Goal: Transaction & Acquisition: Purchase product/service

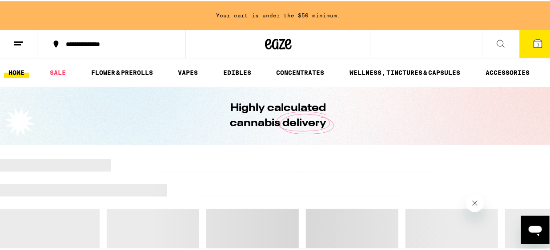
click at [536, 44] on icon at bounding box center [538, 42] width 11 height 11
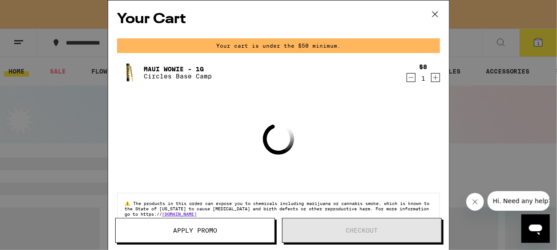
click at [407, 79] on icon "Decrement" at bounding box center [411, 77] width 8 height 11
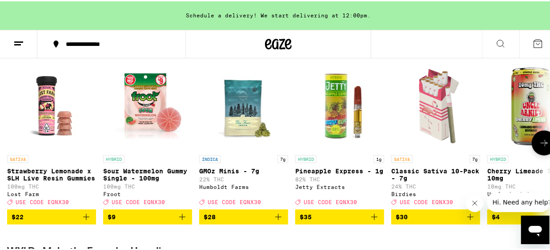
click at [541, 145] on icon at bounding box center [544, 141] width 7 height 6
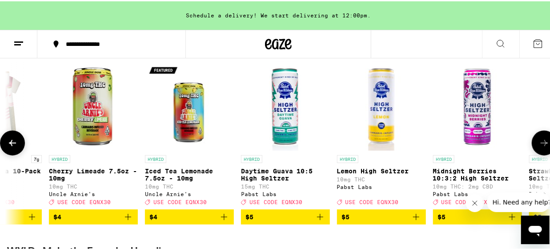
click at [541, 145] on icon at bounding box center [544, 141] width 7 height 6
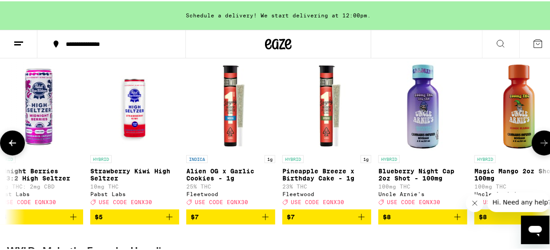
click at [541, 145] on icon at bounding box center [544, 141] width 7 height 6
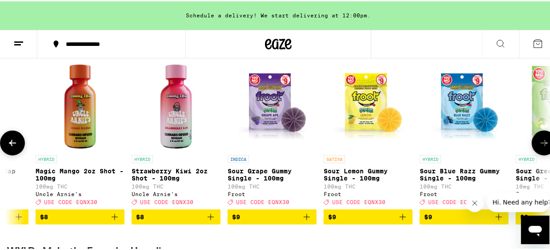
click at [541, 145] on icon at bounding box center [544, 141] width 7 height 6
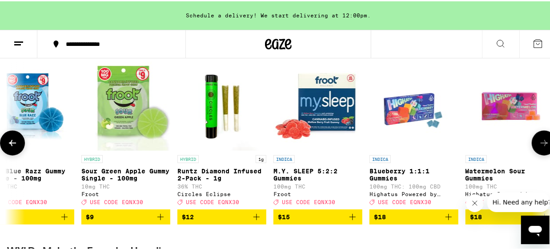
scroll to position [0, 1756]
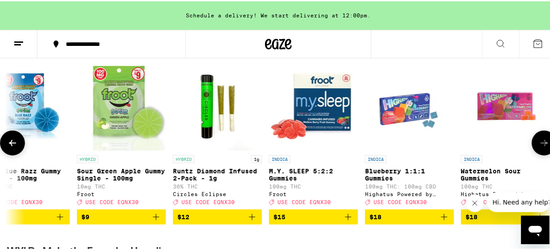
click at [541, 145] on icon at bounding box center [544, 141] width 7 height 6
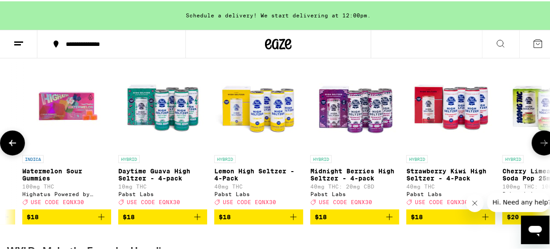
click at [541, 145] on icon at bounding box center [544, 141] width 7 height 6
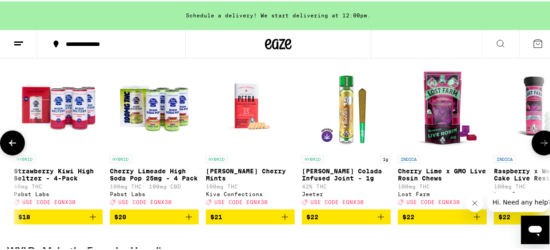
scroll to position [0, 2634]
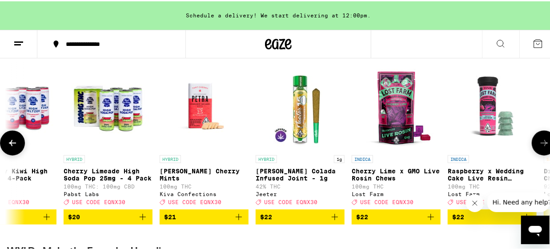
click at [541, 145] on icon at bounding box center [544, 141] width 7 height 6
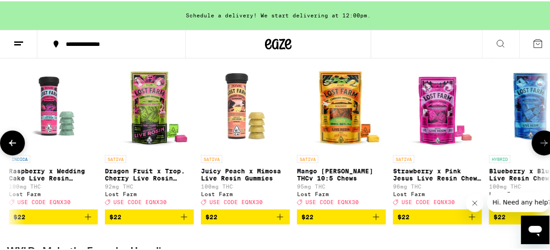
click at [541, 145] on icon at bounding box center [544, 141] width 7 height 6
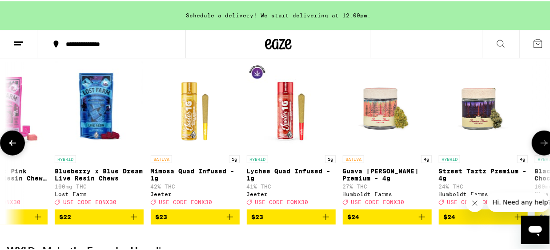
scroll to position [0, 3513]
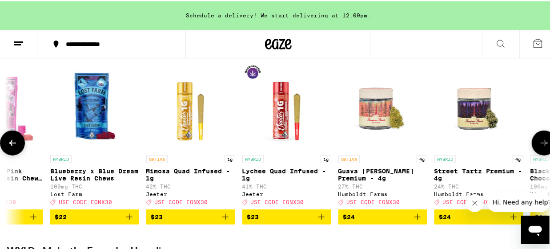
click at [541, 145] on icon at bounding box center [544, 141] width 7 height 6
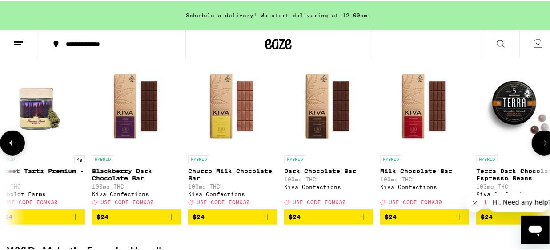
click at [541, 145] on icon at bounding box center [544, 141] width 7 height 6
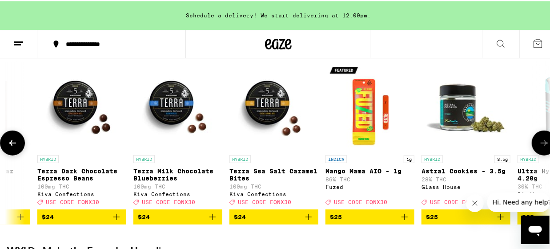
click at [541, 145] on icon at bounding box center [544, 141] width 7 height 6
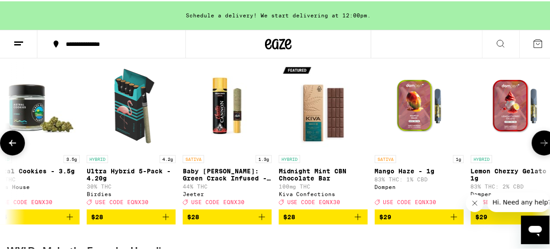
scroll to position [0, 4829]
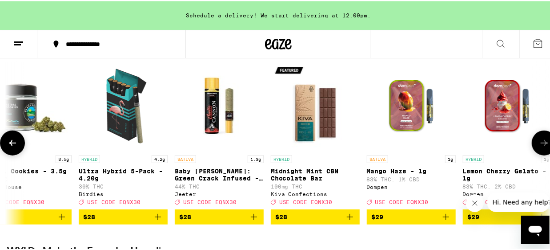
drag, startPoint x: 105, startPoint y: 219, endPoint x: 202, endPoint y: 195, distance: 100.0
click at [108, 219] on span "$28" at bounding box center [123, 215] width 80 height 11
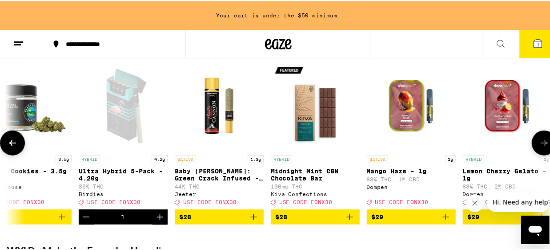
click at [539, 142] on icon at bounding box center [544, 141] width 11 height 11
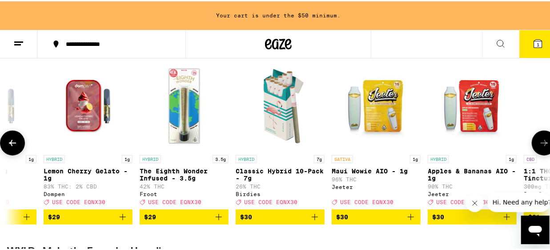
scroll to position [0, 5269]
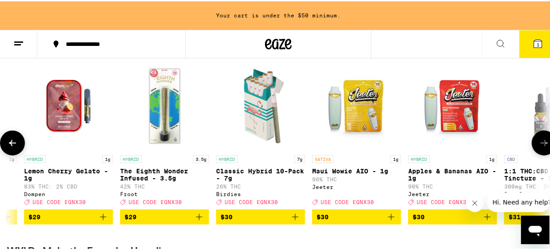
click at [541, 142] on icon at bounding box center [544, 141] width 11 height 11
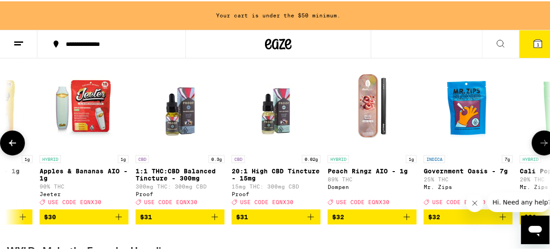
scroll to position [0, 5708]
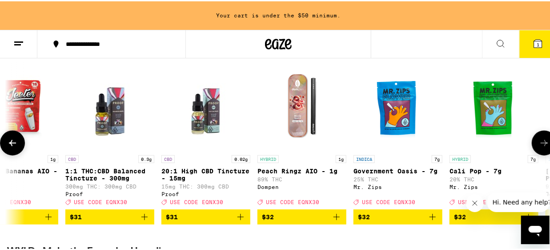
click at [541, 142] on icon at bounding box center [544, 141] width 11 height 11
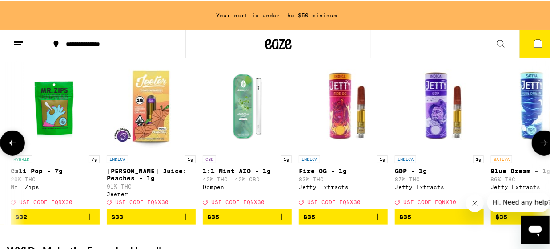
click at [541, 142] on icon at bounding box center [544, 141] width 11 height 11
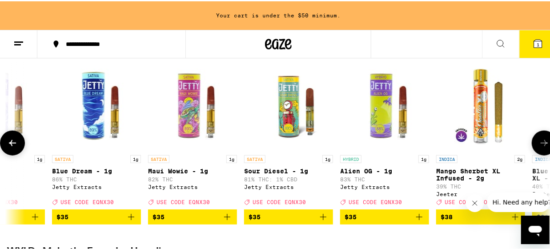
click at [541, 142] on icon at bounding box center [544, 141] width 11 height 11
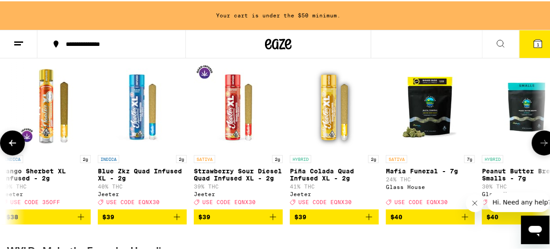
scroll to position [0, 7025]
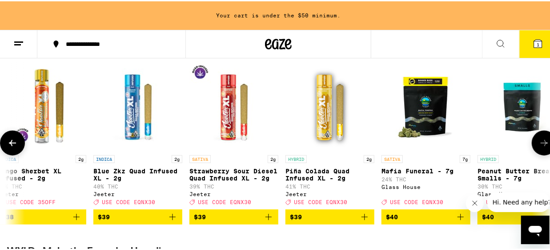
click at [541, 142] on icon at bounding box center [544, 141] width 11 height 11
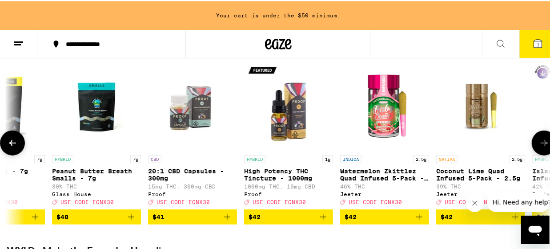
scroll to position [0, 7464]
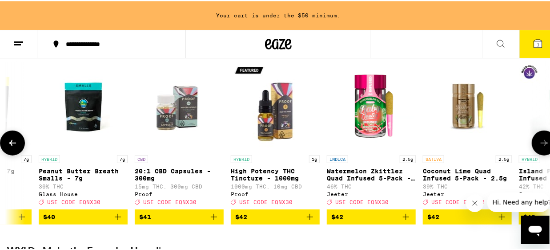
click at [541, 142] on icon at bounding box center [544, 141] width 11 height 11
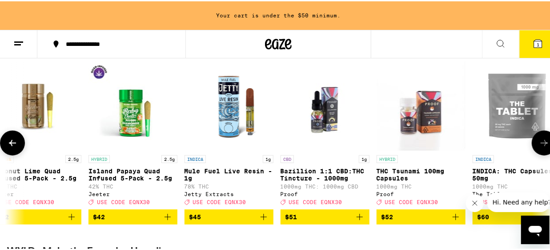
scroll to position [0, 7903]
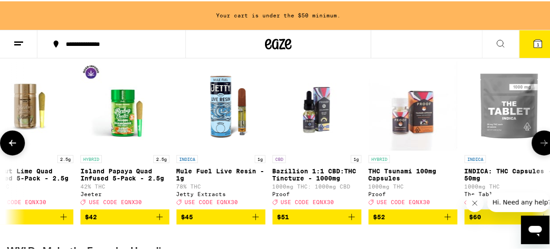
click at [541, 142] on icon at bounding box center [544, 141] width 11 height 11
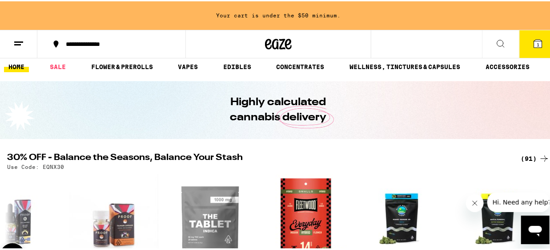
scroll to position [0, 0]
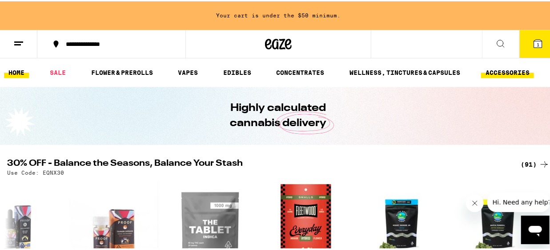
click at [499, 73] on link "ACCESSORIES" at bounding box center [507, 71] width 53 height 11
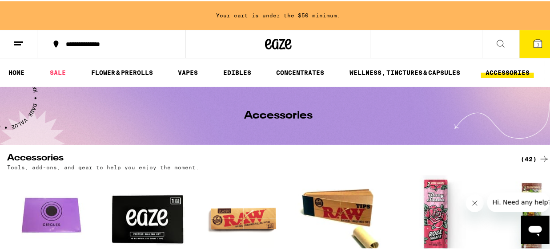
scroll to position [118, 0]
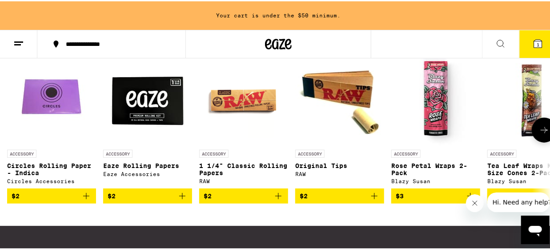
click at [541, 131] on icon at bounding box center [544, 128] width 7 height 6
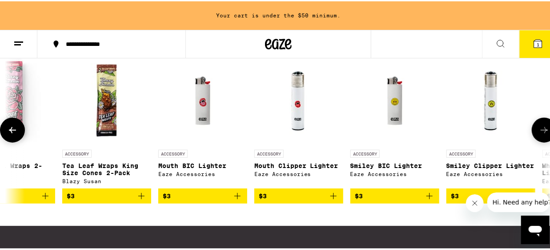
scroll to position [0, 439]
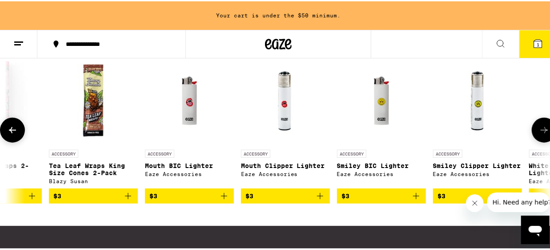
click at [541, 131] on icon at bounding box center [544, 128] width 7 height 6
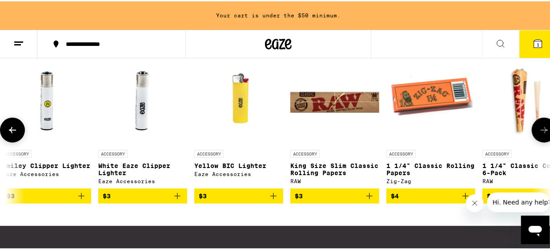
scroll to position [0, 878]
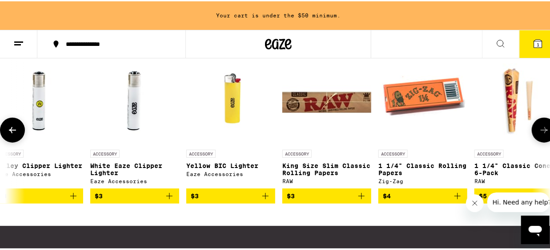
click at [541, 130] on icon at bounding box center [544, 128] width 11 height 11
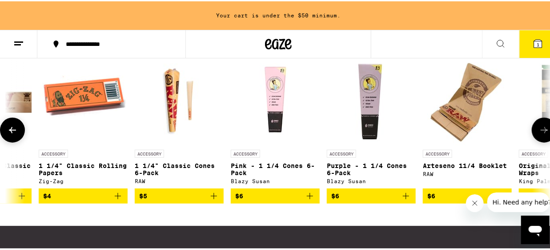
scroll to position [0, 1317]
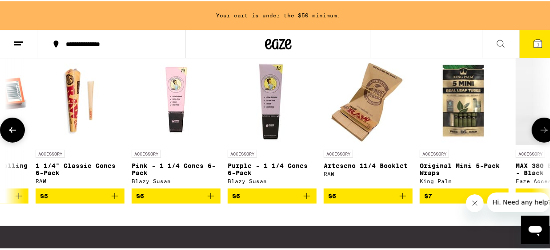
click at [541, 130] on icon at bounding box center [544, 128] width 11 height 11
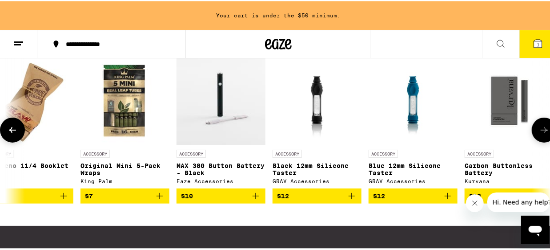
scroll to position [0, 1756]
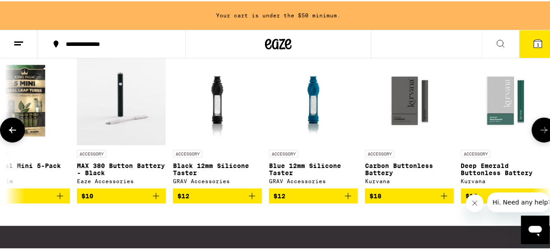
click at [541, 130] on icon at bounding box center [544, 128] width 11 height 11
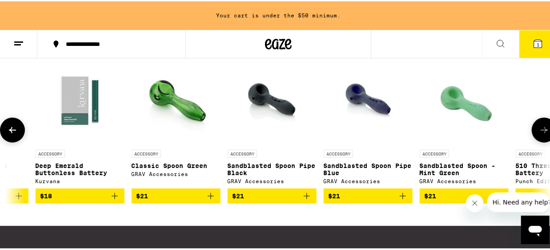
scroll to position [0, 2195]
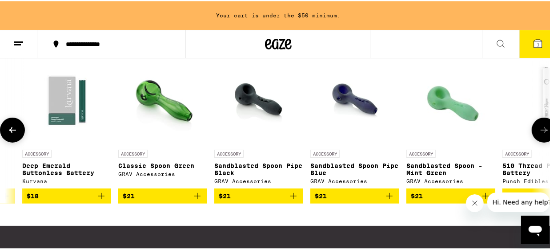
click at [542, 130] on icon at bounding box center [544, 128] width 11 height 11
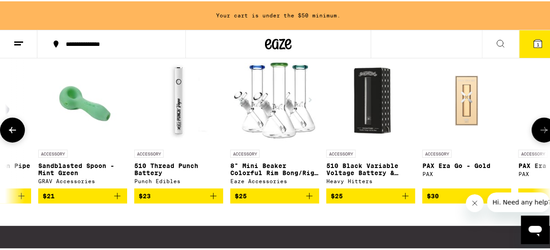
scroll to position [0, 2634]
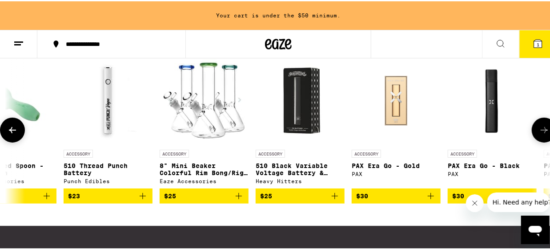
click at [540, 130] on icon at bounding box center [544, 128] width 11 height 11
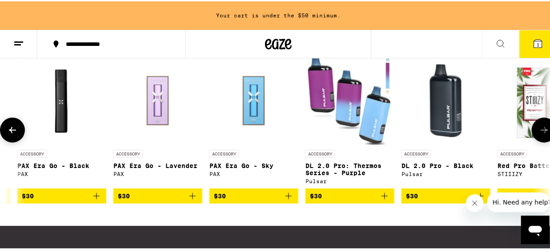
scroll to position [0, 3073]
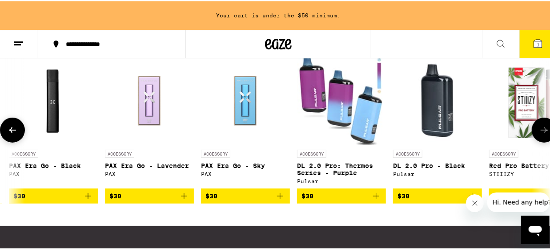
click at [540, 130] on icon at bounding box center [544, 128] width 11 height 11
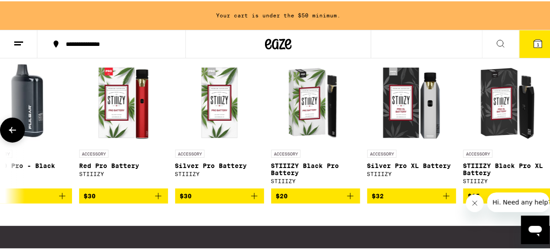
scroll to position [0, 3500]
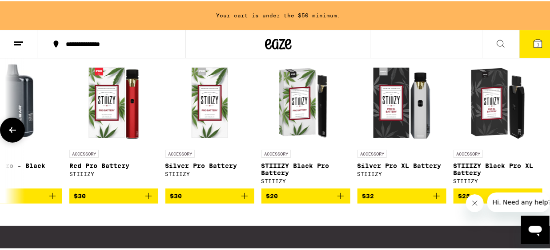
click at [540, 130] on div at bounding box center [544, 128] width 25 height 25
